Goal: Transaction & Acquisition: Purchase product/service

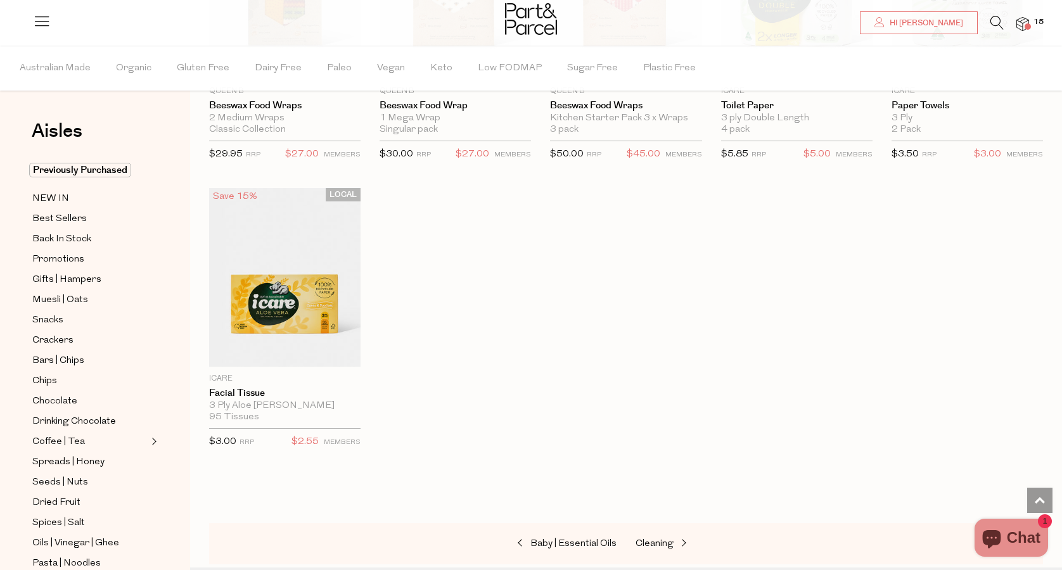
click at [1034, 28] on div at bounding box center [531, 20] width 1062 height 41
click at [1024, 23] on img at bounding box center [1022, 24] width 13 height 15
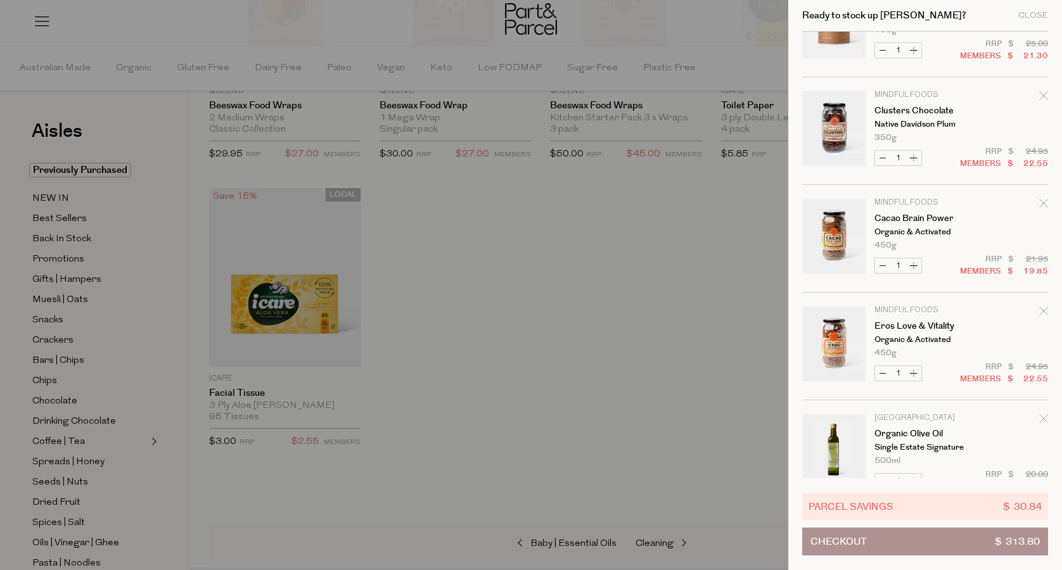
scroll to position [959, 0]
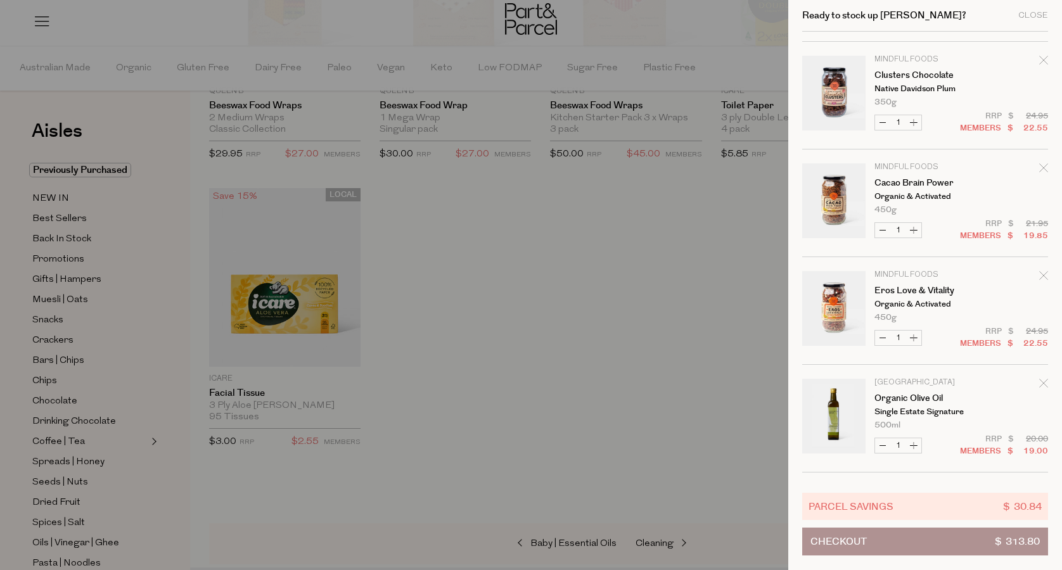
click at [1042, 276] on icon "Remove Eros Love & Vitality" at bounding box center [1043, 275] width 8 height 8
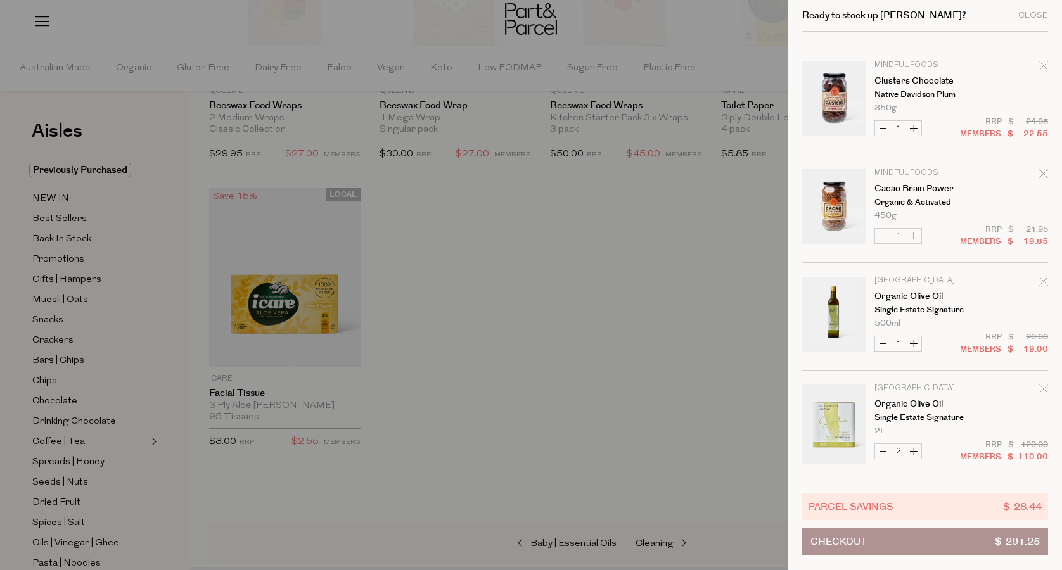
scroll to position [954, 0]
click at [1040, 169] on icon "Remove Cacao Brain Power" at bounding box center [1043, 173] width 9 height 9
click at [461, 367] on div at bounding box center [531, 285] width 1062 height 570
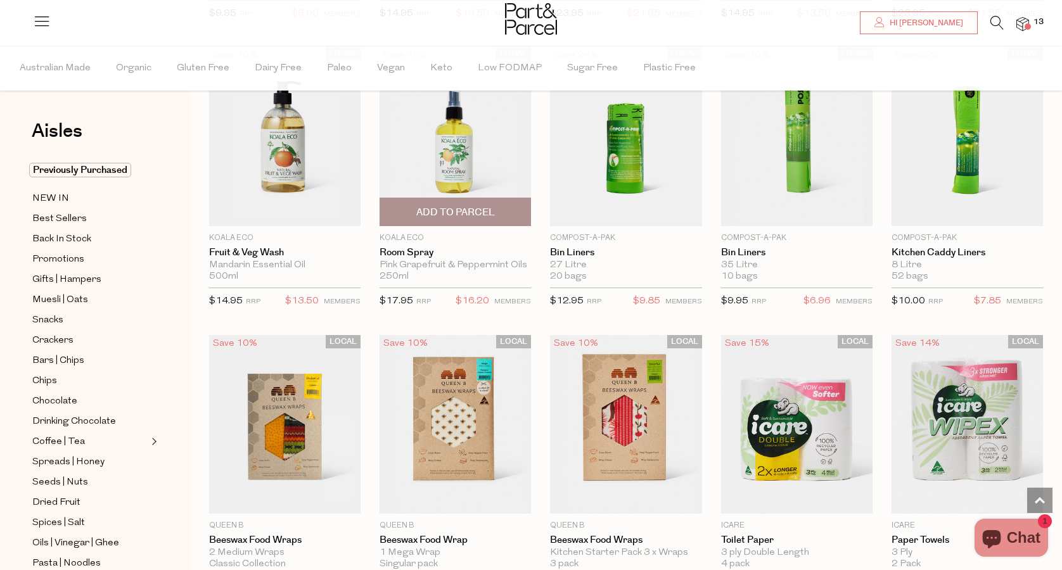
scroll to position [4085, 0]
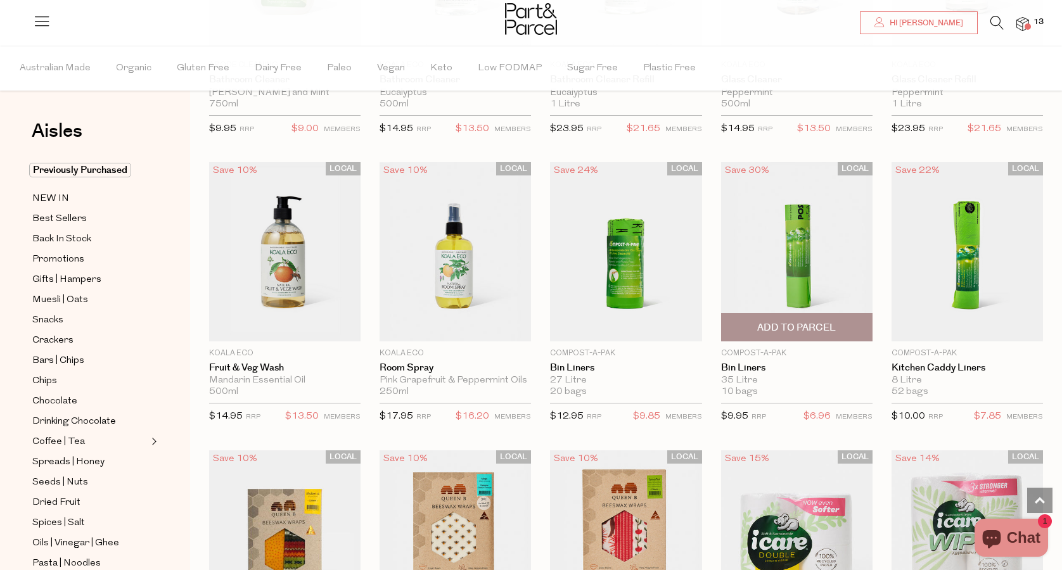
click at [798, 227] on img at bounding box center [796, 251] width 151 height 179
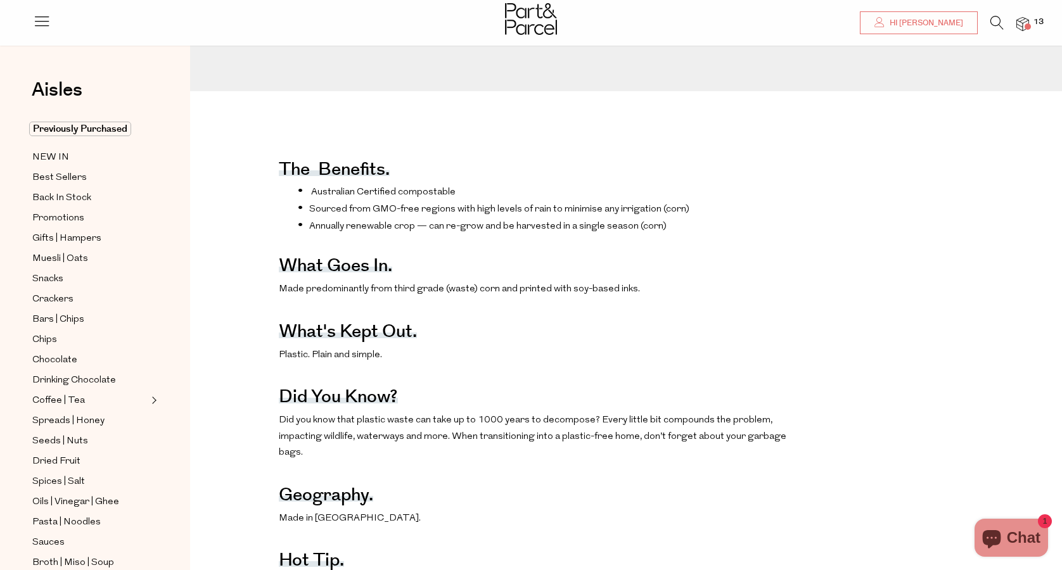
scroll to position [52, 0]
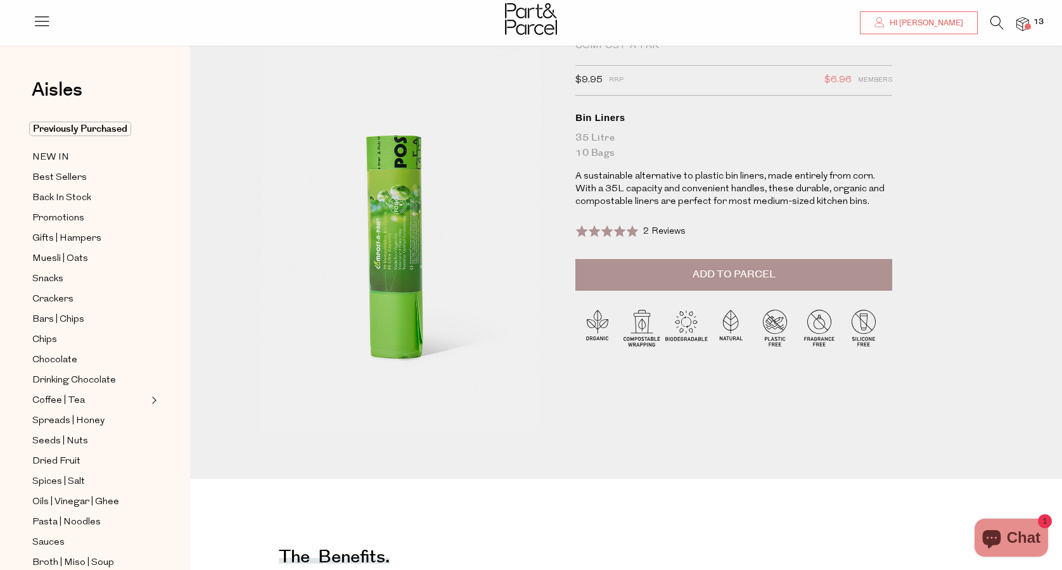
click at [380, 236] on img at bounding box center [392, 237] width 328 height 387
